Goal: Use online tool/utility: Use online tool/utility

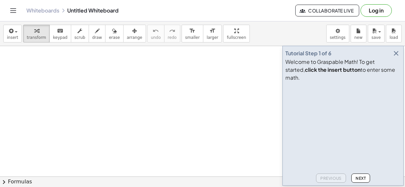
click at [397, 57] on icon "button" at bounding box center [396, 53] width 8 height 8
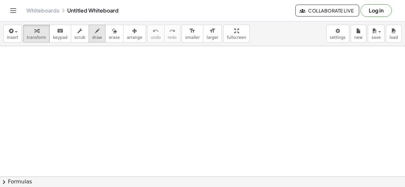
click at [92, 39] on span "draw" at bounding box center [97, 37] width 10 height 5
drag, startPoint x: 49, startPoint y: 60, endPoint x: 37, endPoint y: 103, distance: 44.7
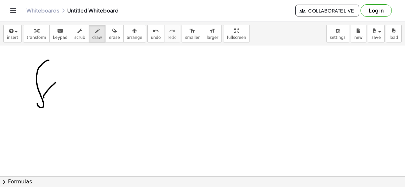
drag, startPoint x: 43, startPoint y: 97, endPoint x: 63, endPoint y: 90, distance: 20.3
drag, startPoint x: 66, startPoint y: 89, endPoint x: 72, endPoint y: 86, distance: 7.1
drag, startPoint x: 85, startPoint y: 94, endPoint x: 85, endPoint y: 88, distance: 6.3
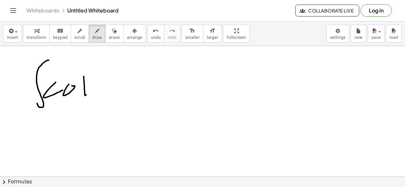
drag, startPoint x: 84, startPoint y: 85, endPoint x: 90, endPoint y: 84, distance: 6.3
drag, startPoint x: 100, startPoint y: 74, endPoint x: 98, endPoint y: 97, distance: 23.5
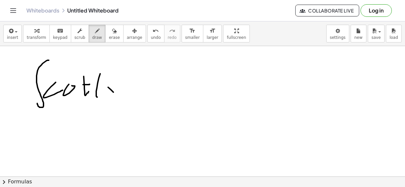
drag, startPoint x: 119, startPoint y: 78, endPoint x: 123, endPoint y: 93, distance: 15.6
drag, startPoint x: 141, startPoint y: 83, endPoint x: 150, endPoint y: 91, distance: 11.9
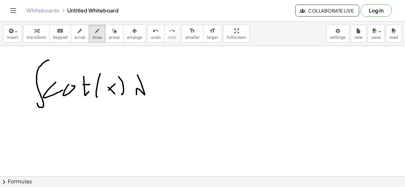
drag, startPoint x: 163, startPoint y: 97, endPoint x: 163, endPoint y: 93, distance: 4.0
drag, startPoint x: 162, startPoint y: 85, endPoint x: 155, endPoint y: 99, distance: 15.6
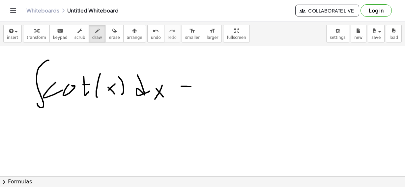
drag, startPoint x: 187, startPoint y: 91, endPoint x: 191, endPoint y: 91, distance: 4.3
drag, startPoint x: 209, startPoint y: 66, endPoint x: 205, endPoint y: 100, distance: 33.5
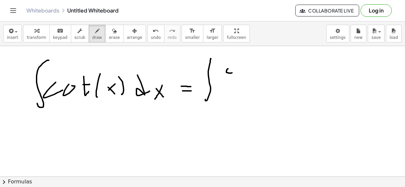
drag, startPoint x: 227, startPoint y: 69, endPoint x: 234, endPoint y: 72, distance: 6.7
drag, startPoint x: 237, startPoint y: 72, endPoint x: 241, endPoint y: 69, distance: 4.6
drag, startPoint x: 248, startPoint y: 68, endPoint x: 246, endPoint y: 72, distance: 4.2
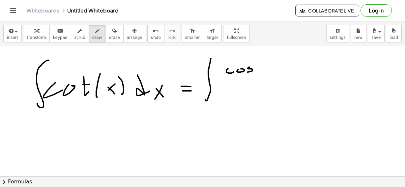
drag, startPoint x: 266, startPoint y: 72, endPoint x: 269, endPoint y: 69, distance: 4.5
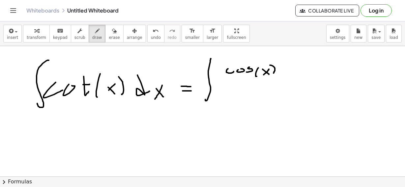
drag, startPoint x: 270, startPoint y: 65, endPoint x: 273, endPoint y: 75, distance: 10.4
drag, startPoint x: 223, startPoint y: 83, endPoint x: 274, endPoint y: 84, distance: 50.8
drag, startPoint x: 232, startPoint y: 89, endPoint x: 226, endPoint y: 97, distance: 9.9
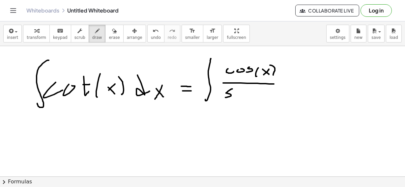
drag, startPoint x: 233, startPoint y: 94, endPoint x: 241, endPoint y: 98, distance: 9.0
drag, startPoint x: 244, startPoint y: 92, endPoint x: 249, endPoint y: 100, distance: 8.8
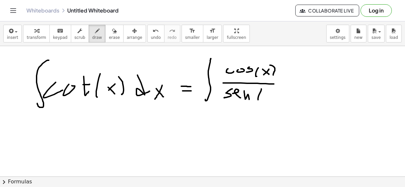
drag, startPoint x: 261, startPoint y: 91, endPoint x: 261, endPoint y: 101, distance: 10.2
drag, startPoint x: 264, startPoint y: 93, endPoint x: 272, endPoint y: 100, distance: 10.5
drag, startPoint x: 268, startPoint y: 94, endPoint x: 264, endPoint y: 100, distance: 7.4
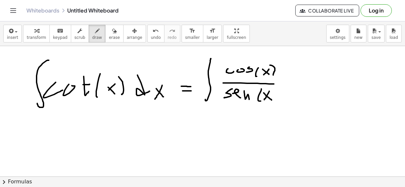
drag, startPoint x: 275, startPoint y: 93, endPoint x: 274, endPoint y: 101, distance: 7.8
drag, startPoint x: 290, startPoint y: 76, endPoint x: 291, endPoint y: 82, distance: 6.4
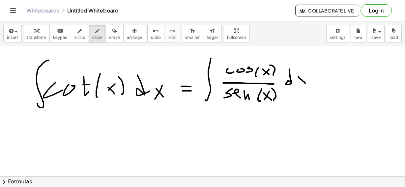
drag, startPoint x: 298, startPoint y: 76, endPoint x: 305, endPoint y: 84, distance: 10.3
drag, startPoint x: 304, startPoint y: 76, endPoint x: 298, endPoint y: 86, distance: 11.4
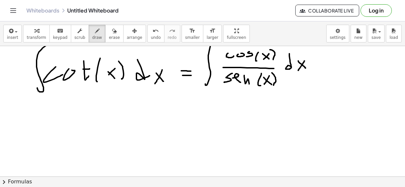
scroll to position [18, 0]
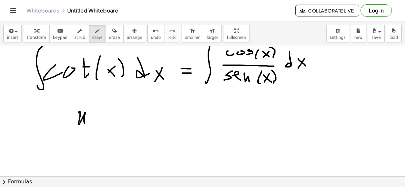
drag, startPoint x: 79, startPoint y: 112, endPoint x: 85, endPoint y: 124, distance: 13.3
click at [85, 123] on div at bounding box center [202, 179] width 405 height 303
click at [109, 115] on div at bounding box center [202, 179] width 405 height 303
click at [109, 118] on div at bounding box center [202, 179] width 405 height 303
drag, startPoint x: 121, startPoint y: 113, endPoint x: 119, endPoint y: 121, distance: 8.2
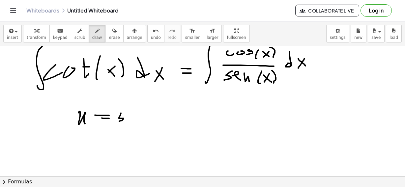
click at [119, 121] on div at bounding box center [202, 179] width 405 height 303
click at [132, 119] on div at bounding box center [202, 179] width 405 height 303
drag
click at [137, 120] on div at bounding box center [202, 179] width 405 height 303
click at [142, 122] on div at bounding box center [202, 179] width 405 height 303
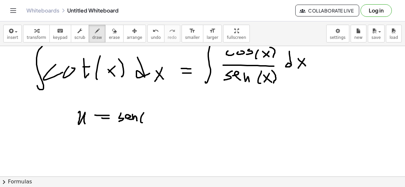
click at [152, 122] on div at bounding box center [202, 179] width 405 height 303
click at [151, 116] on div at bounding box center [202, 179] width 405 height 303
click at [155, 125] on div at bounding box center [202, 179] width 405 height 303
click at [145, 122] on div at bounding box center [202, 179] width 405 height 303
click at [80, 144] on div at bounding box center [202, 179] width 405 height 303
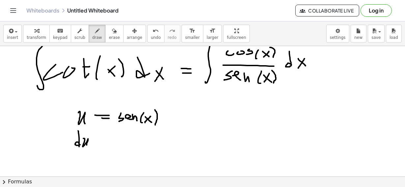
click at [87, 147] on div at bounding box center [202, 179] width 405 height 303
click at [106, 142] on div at bounding box center [202, 179] width 405 height 303
click at [106, 145] on div at bounding box center [202, 179] width 405 height 303
click at [120, 144] on div at bounding box center [202, 179] width 405 height 303
click at [128, 140] on div at bounding box center [202, 179] width 405 height 303
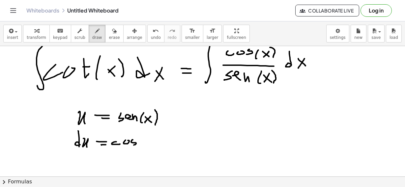
click at [132, 145] on div at bounding box center [202, 179] width 405 height 303
click at [141, 144] on div at bounding box center [202, 179] width 405 height 303
click at [152, 146] on div at bounding box center [202, 179] width 405 height 303
click at [153, 139] on div at bounding box center [202, 179] width 405 height 303
click at [157, 146] on div at bounding box center [202, 179] width 405 height 303
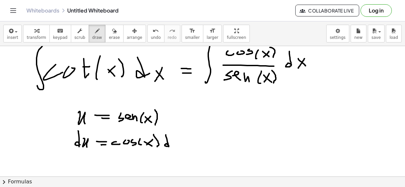
click at [170, 146] on div at bounding box center [202, 179] width 405 height 303
click at [179, 146] on div at bounding box center [202, 179] width 405 height 303
click at [174, 148] on div at bounding box center [202, 179] width 405 height 303
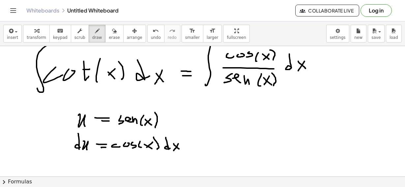
scroll to position [20, 0]
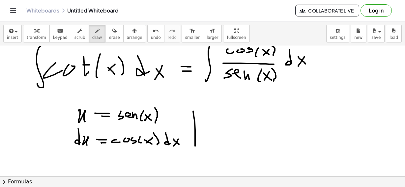
drag, startPoint x: 195, startPoint y: 143, endPoint x: 195, endPoint y: 148, distance: 4.6
click at [195, 148] on div at bounding box center [202, 177] width 405 height 303
drag, startPoint x: 222, startPoint y: 126, endPoint x: 219, endPoint y: 141, distance: 15.8
click at [219, 141] on div at bounding box center [202, 177] width 405 height 303
drag, startPoint x: 252, startPoint y: 120, endPoint x: 254, endPoint y: 123, distance: 3.4
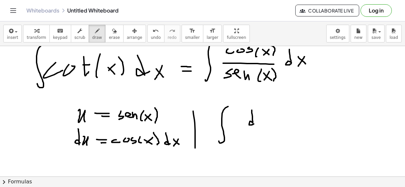
click at [254, 123] on div at bounding box center [202, 177] width 405 height 303
drag, startPoint x: 260, startPoint y: 118, endPoint x: 263, endPoint y: 126, distance: 8.2
click at [263, 125] on div at bounding box center [202, 177] width 405 height 303
drag, startPoint x: 241, startPoint y: 130, endPoint x: 266, endPoint y: 129, distance: 24.4
click at [266, 129] on div at bounding box center [202, 177] width 405 height 303
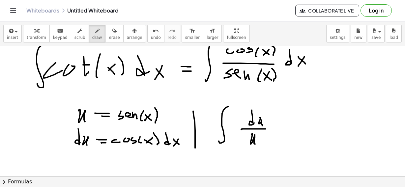
drag, startPoint x: 252, startPoint y: 134, endPoint x: 256, endPoint y: 145, distance: 11.3
click at [256, 145] on div at bounding box center [202, 177] width 405 height 303
drag, startPoint x: 275, startPoint y: 127, endPoint x: 274, endPoint y: 131, distance: 4.7
click at [278, 127] on div at bounding box center [202, 177] width 405 height 303
drag, startPoint x: 277, startPoint y: 132, endPoint x: 280, endPoint y: 132, distance: 3.3
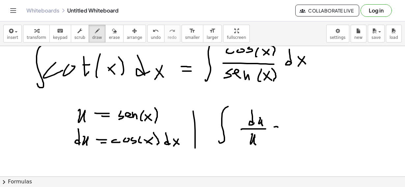
click at [280, 132] on div at bounding box center [202, 177] width 405 height 303
drag, startPoint x: 290, startPoint y: 133, endPoint x: 294, endPoint y: 134, distance: 4.3
click at [294, 134] on div at bounding box center [202, 177] width 405 height 303
drag, startPoint x: 298, startPoint y: 132, endPoint x: 302, endPoint y: 137, distance: 6.1
click at [302, 137] on div at bounding box center [202, 177] width 405 height 303
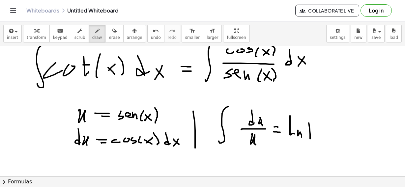
click at [310, 140] on div at bounding box center [202, 177] width 405 height 303
drag, startPoint x: 318, startPoint y: 127, endPoint x: 323, endPoint y: 133, distance: 8.4
click at [322, 138] on div at bounding box center [202, 177] width 405 height 303
drag, startPoint x: 326, startPoint y: 132, endPoint x: 328, endPoint y: 139, distance: 6.7
click at [328, 139] on div at bounding box center [202, 177] width 405 height 303
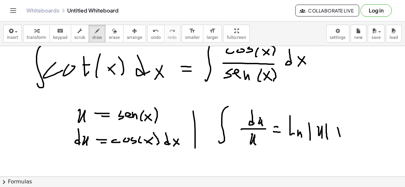
drag, startPoint x: 337, startPoint y: 128, endPoint x: 340, endPoint y: 137, distance: 9.9
click at [340, 137] on div at bounding box center [202, 177] width 405 height 303
drag, startPoint x: 343, startPoint y: 131, endPoint x: 338, endPoint y: 131, distance: 4.7
click at [334, 132] on div at bounding box center [202, 177] width 405 height 303
click at [359, 134] on div at bounding box center [202, 177] width 405 height 303
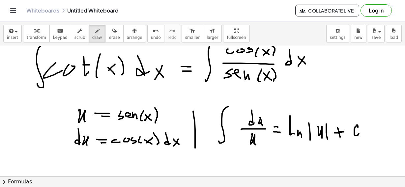
click at [358, 129] on div at bounding box center [202, 177] width 405 height 303
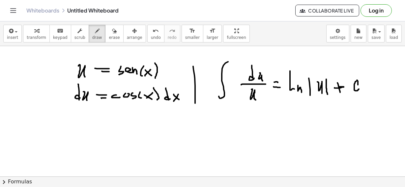
scroll to position [69, 0]
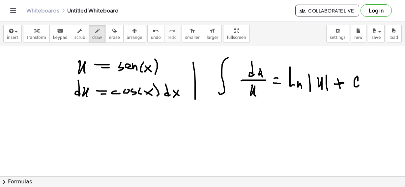
click at [241, 118] on div at bounding box center [202, 129] width 405 height 303
click at [241, 121] on div at bounding box center [202, 129] width 405 height 303
drag, startPoint x: 248, startPoint y: 117, endPoint x: 255, endPoint y: 123, distance: 9.1
click at [255, 123] on div at bounding box center [202, 129] width 405 height 303
drag, startPoint x: 248, startPoint y: 118, endPoint x: 248, endPoint y: 123, distance: 4.3
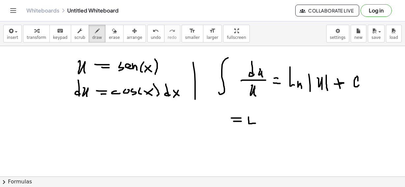
click at [248, 122] on div at bounding box center [202, 129] width 405 height 303
drag, startPoint x: 258, startPoint y: 121, endPoint x: 263, endPoint y: 125, distance: 6.7
click at [263, 125] on div at bounding box center [202, 129] width 405 height 303
click at [267, 129] on div at bounding box center [202, 129] width 405 height 303
click at [272, 123] on div at bounding box center [202, 129] width 405 height 303
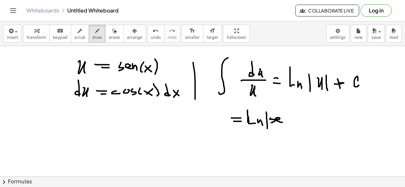
click at [282, 122] on div at bounding box center [202, 129] width 405 height 303
click at [288, 123] on div at bounding box center [202, 129] width 405 height 303
click at [295, 122] on div at bounding box center [202, 129] width 405 height 303
click at [302, 122] on div at bounding box center [202, 129] width 405 height 303
click at [297, 121] on div at bounding box center [202, 129] width 405 height 303
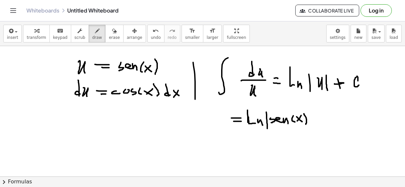
click at [306, 124] on div at bounding box center [202, 129] width 405 height 303
click at [311, 126] on div at bounding box center [202, 129] width 405 height 303
click at [321, 123] on div at bounding box center [202, 129] width 405 height 303
click at [325, 117] on div at bounding box center [202, 129] width 405 height 303
click at [336, 123] on div at bounding box center [202, 129] width 405 height 303
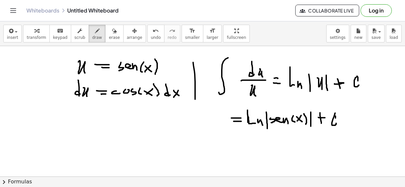
click at [335, 118] on div at bounding box center [202, 129] width 405 height 303
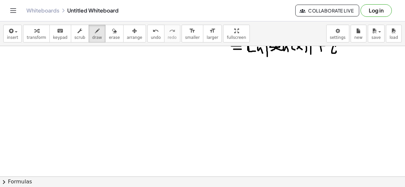
scroll to position [141, 0]
